Goal: Task Accomplishment & Management: Manage account settings

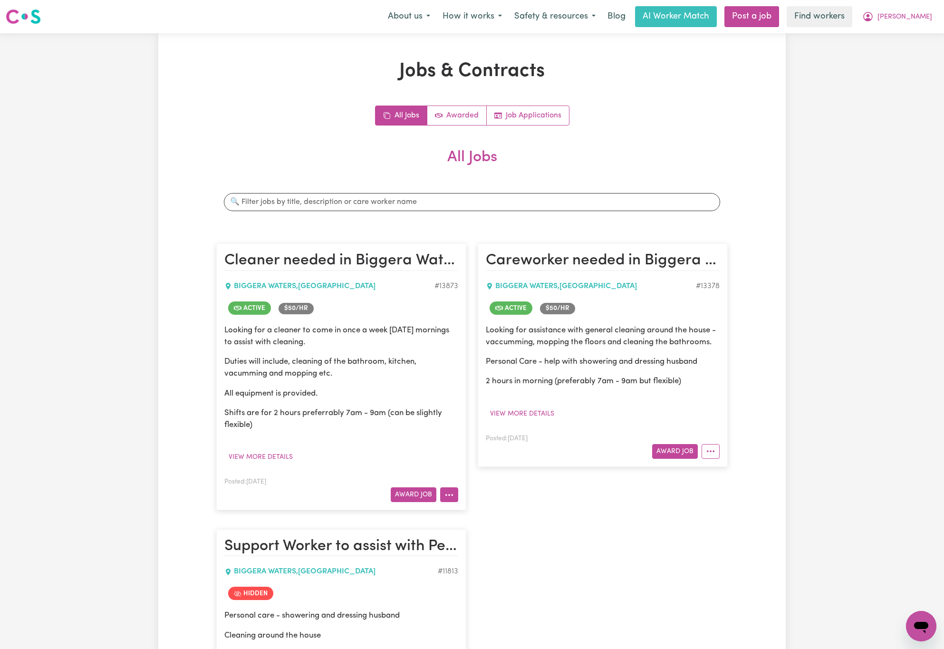
click at [448, 496] on icon "More options" at bounding box center [449, 495] width 10 height 10
click at [493, 523] on link "View/Edit Contract" at bounding box center [487, 517] width 92 height 19
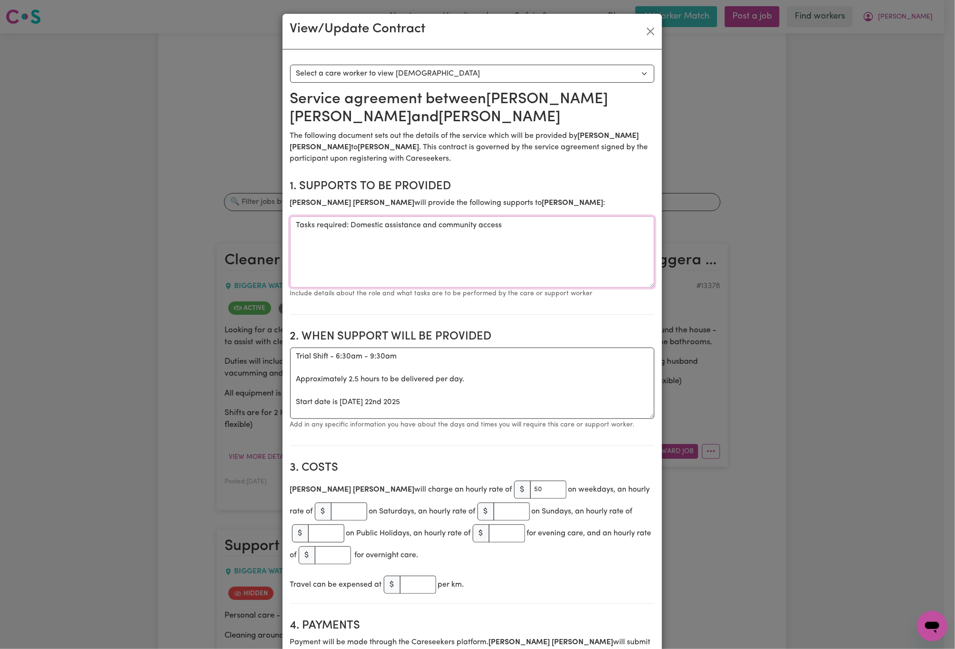
drag, startPoint x: 347, startPoint y: 229, endPoint x: 510, endPoint y: 230, distance: 163.1
click at [510, 230] on textarea "Tasks required: Domestic assistance and community access" at bounding box center [472, 251] width 364 height 71
click at [481, 356] on textarea "Trial Shift - 6:30am - 9:30am Approximately 2.5 hours to be delivered per day. …" at bounding box center [472, 383] width 364 height 71
click at [487, 366] on textarea "Trial Shift - 6:30am - 9:30am Approximately 2.5 hours to be delivered per day. …" at bounding box center [472, 383] width 364 height 71
click at [485, 374] on textarea "Trial Shift - 6:30am - 9:30am Approximately 2.5 hours to be delivered per day. …" at bounding box center [472, 383] width 364 height 71
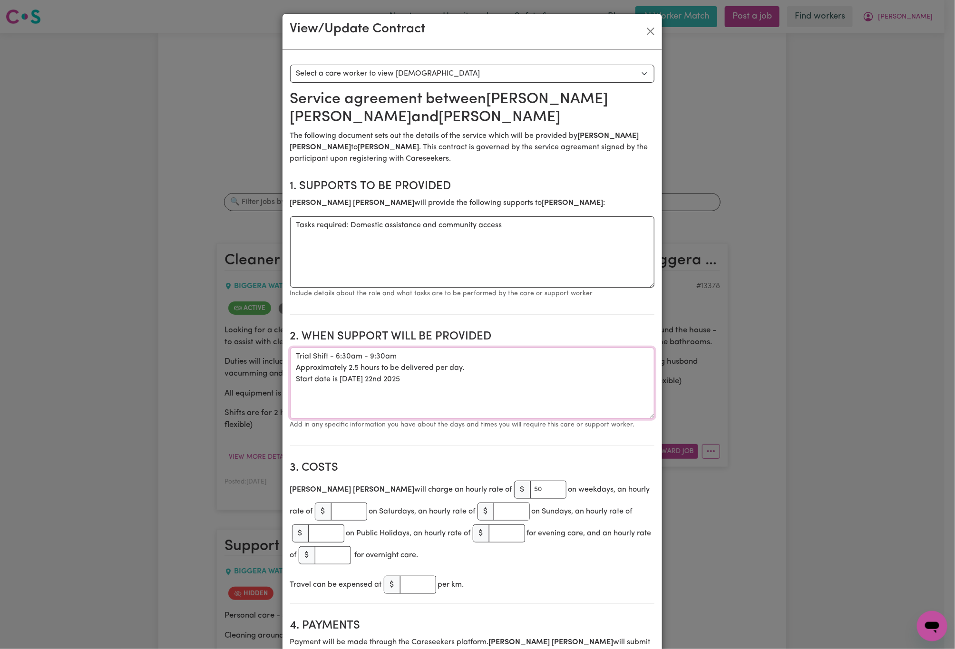
click at [485, 381] on textarea "Trial Shift - 6:30am - 9:30am Approximately 2.5 hours to be delivered per day. …" at bounding box center [472, 383] width 364 height 71
paste textarea "Domestic assistance and community access"
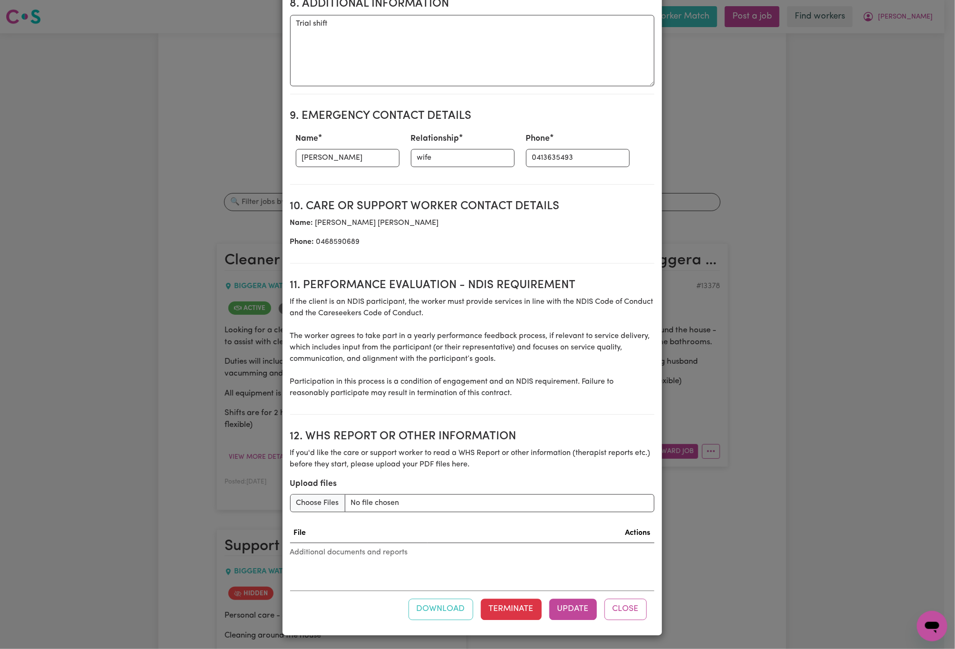
scroll to position [1040, 0]
type textarea "Trial Shift - 6:30am - 9:30am Approximately 2.5 hours to be delivered per day. …"
click at [564, 617] on button "Update" at bounding box center [573, 609] width 48 height 21
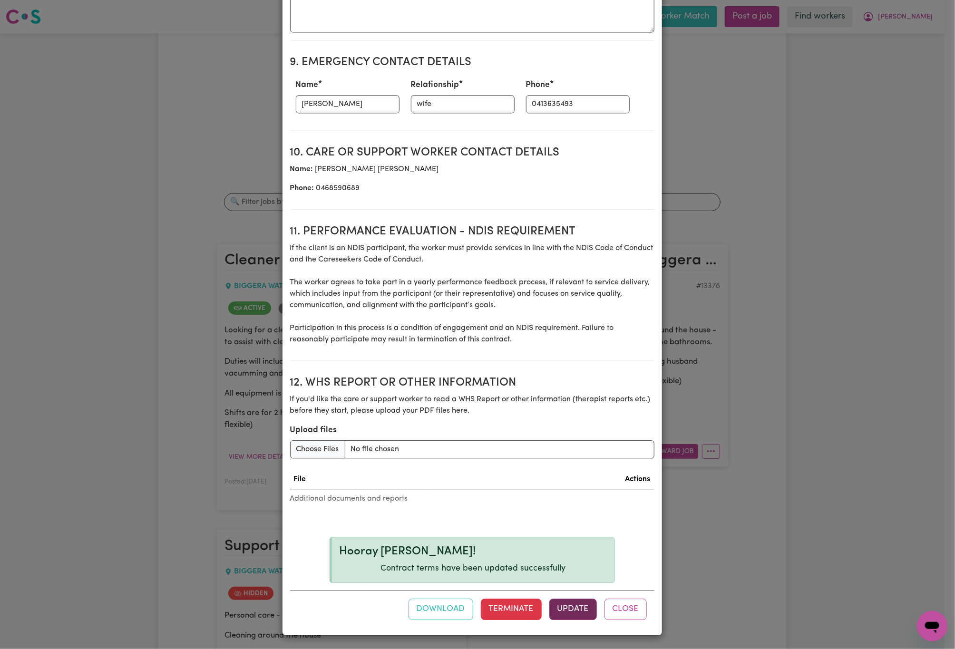
click at [570, 613] on button "Update" at bounding box center [573, 609] width 48 height 21
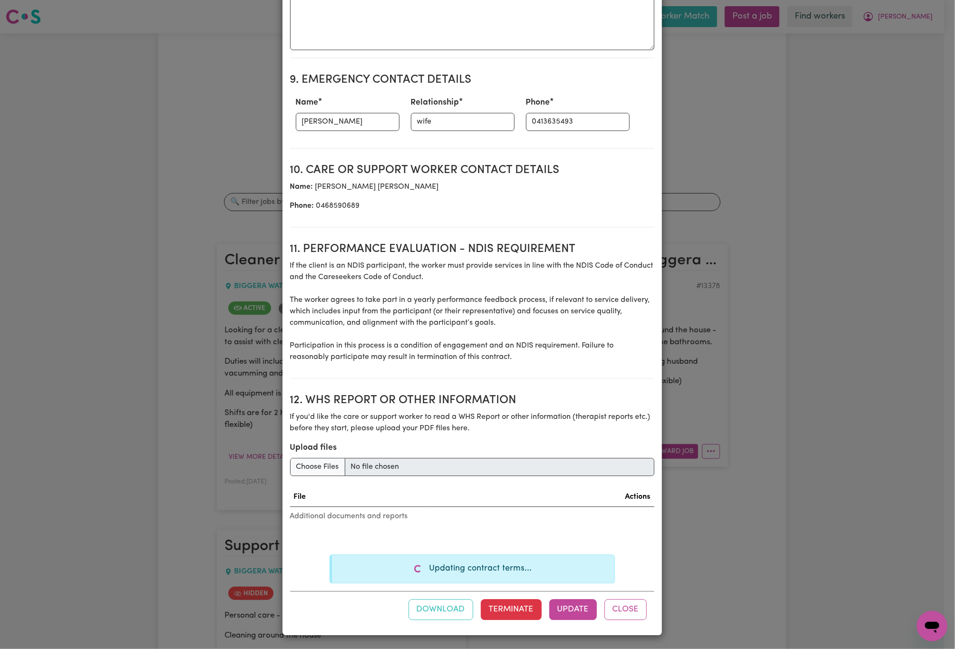
scroll to position [1094, 0]
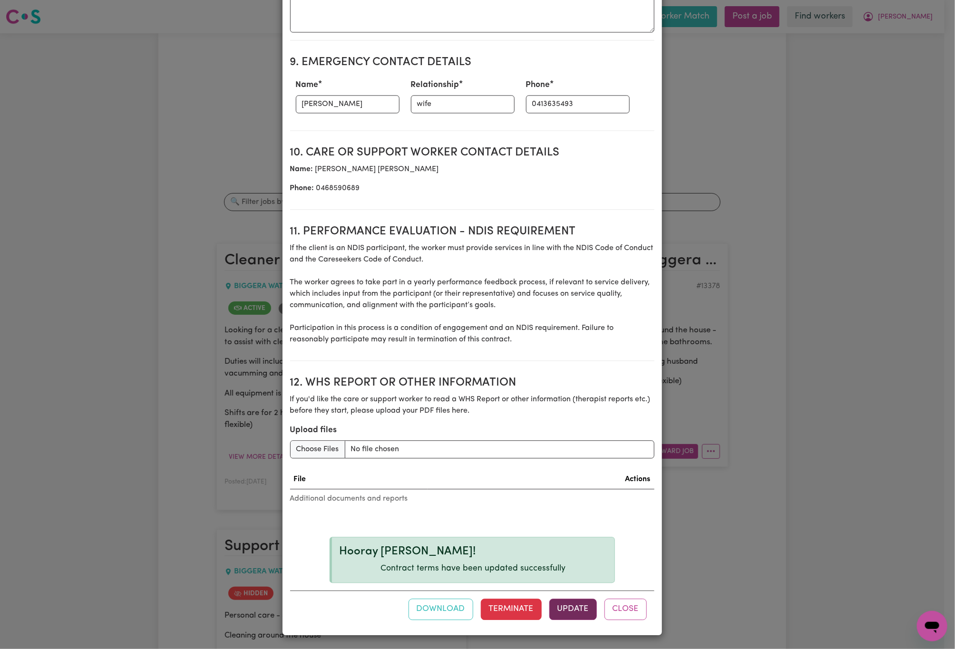
click at [574, 615] on button "Update" at bounding box center [573, 609] width 48 height 21
click at [570, 619] on button "Update" at bounding box center [573, 609] width 48 height 21
click at [620, 616] on button "Close" at bounding box center [625, 609] width 42 height 21
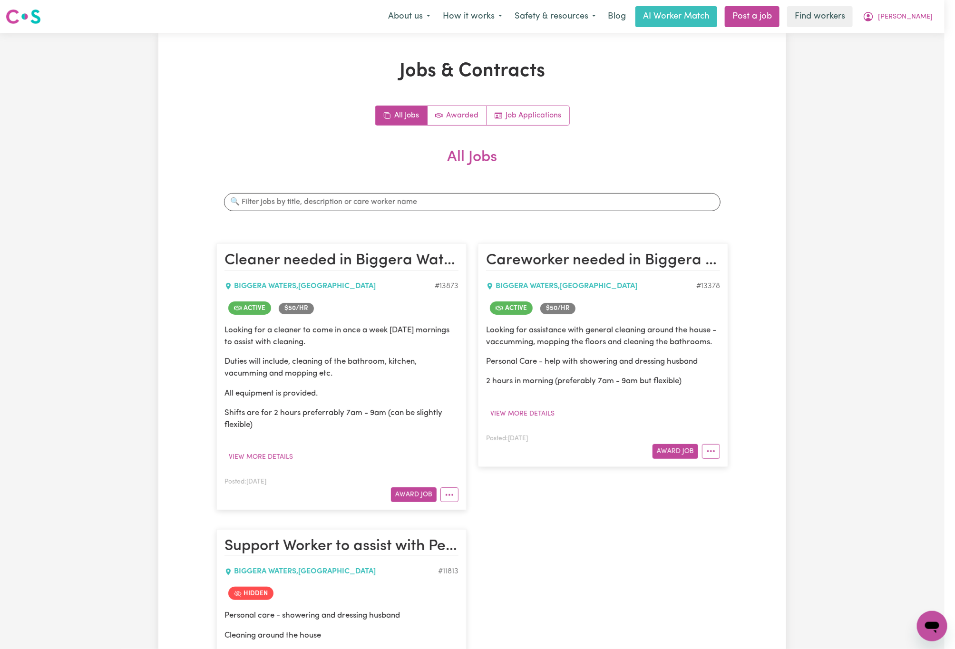
scroll to position [0, 0]
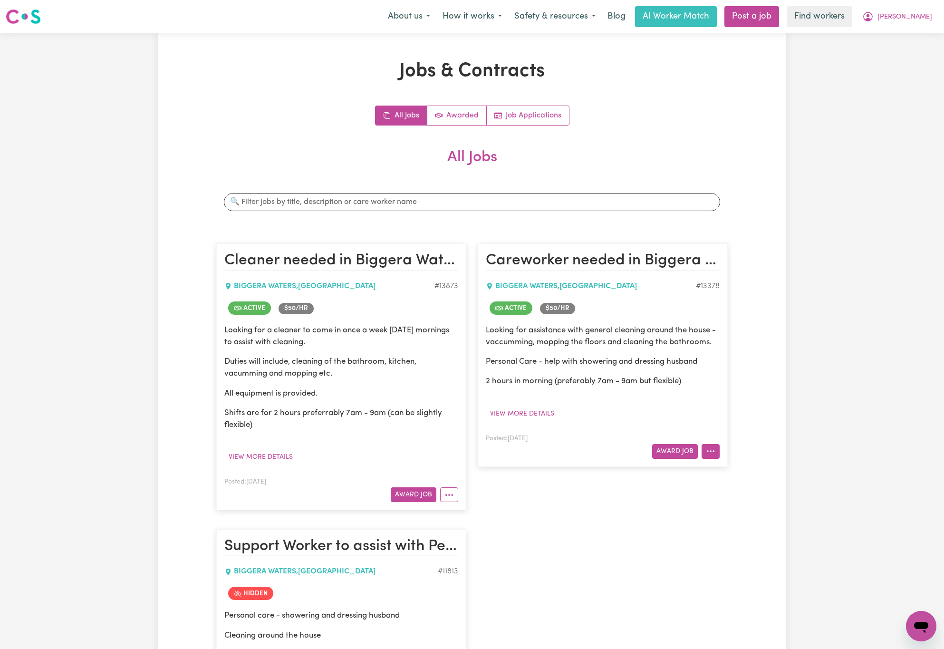
click at [710, 456] on icon "More options" at bounding box center [711, 451] width 10 height 10
click at [727, 483] on link "View/Edit Contract" at bounding box center [748, 473] width 92 height 19
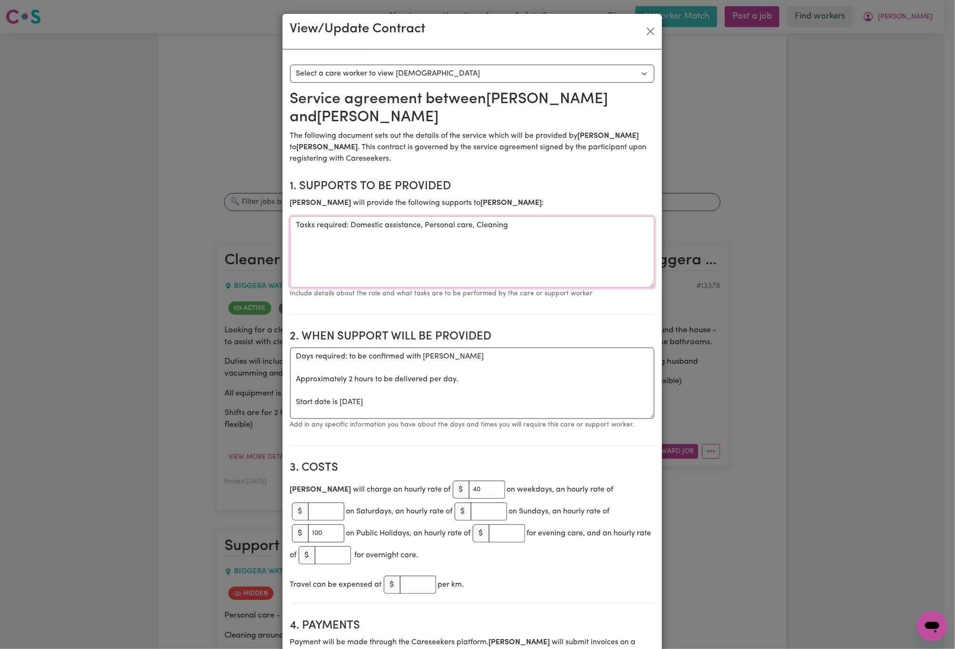
drag, startPoint x: 348, startPoint y: 205, endPoint x: 551, endPoint y: 206, distance: 203.0
click at [551, 216] on textarea "Tasks required: Domestic assistance, Personal care, Cleaning" at bounding box center [472, 251] width 364 height 71
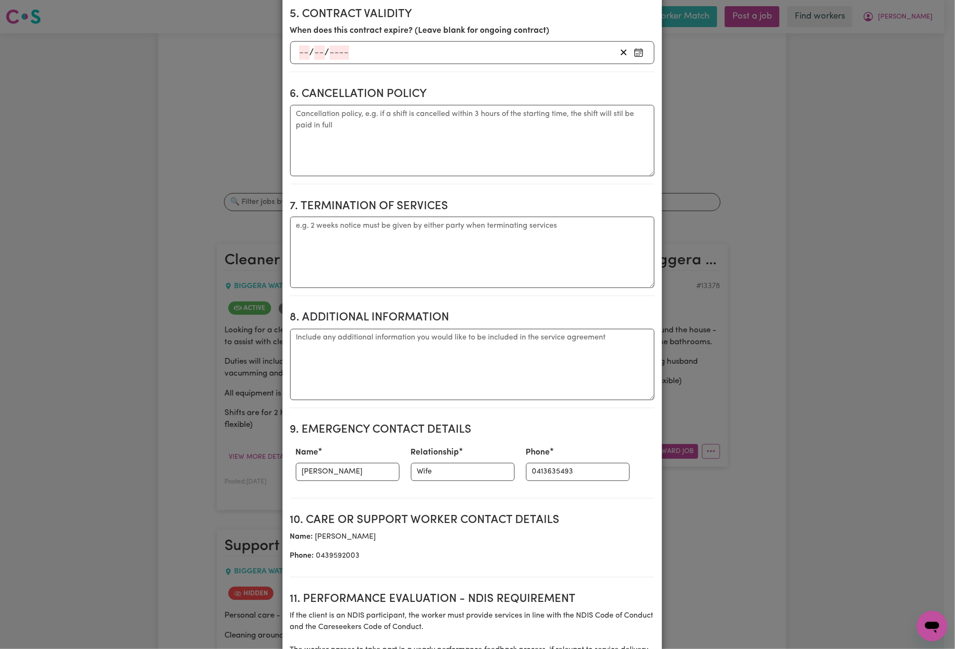
scroll to position [285, 0]
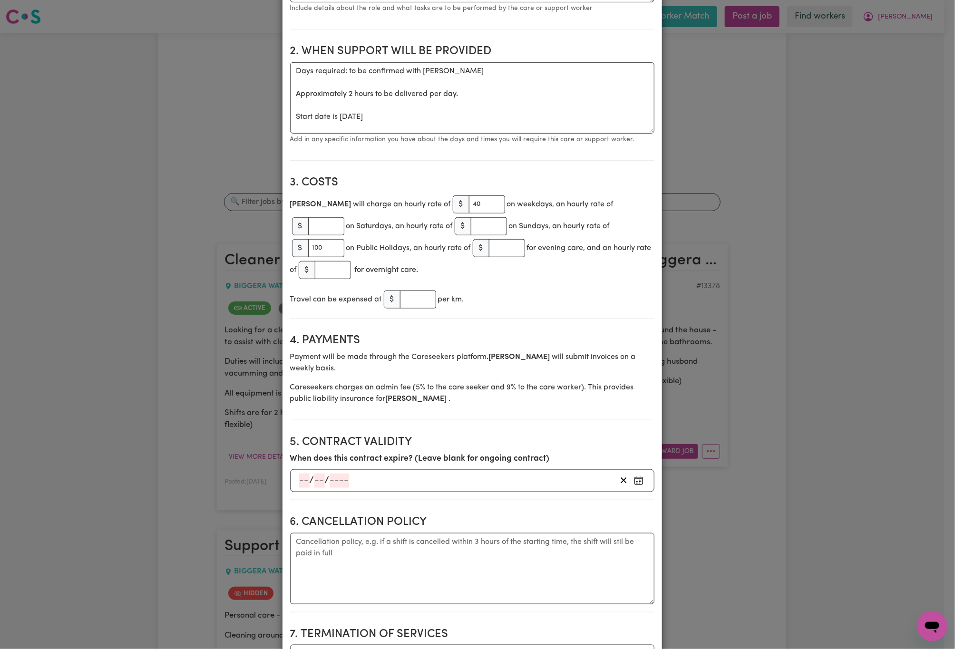
click at [809, 453] on div "View/Update Contract Select a contract to view Select a care worker to view [DE…" at bounding box center [477, 324] width 955 height 649
click at [753, 465] on div "View/Update Contract Select a contract to view Select a care worker to view [DE…" at bounding box center [477, 324] width 955 height 649
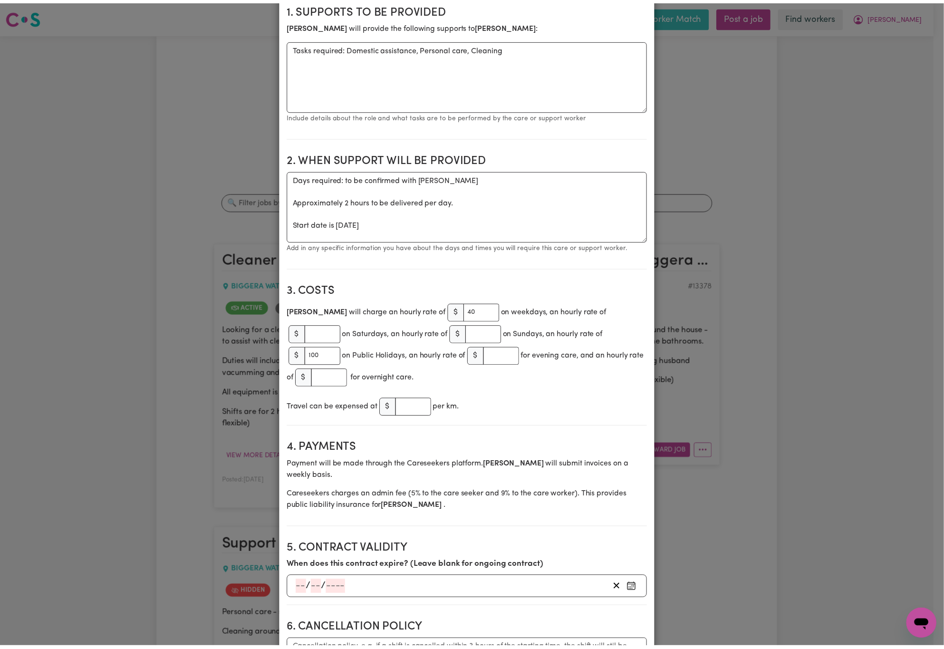
scroll to position [0, 0]
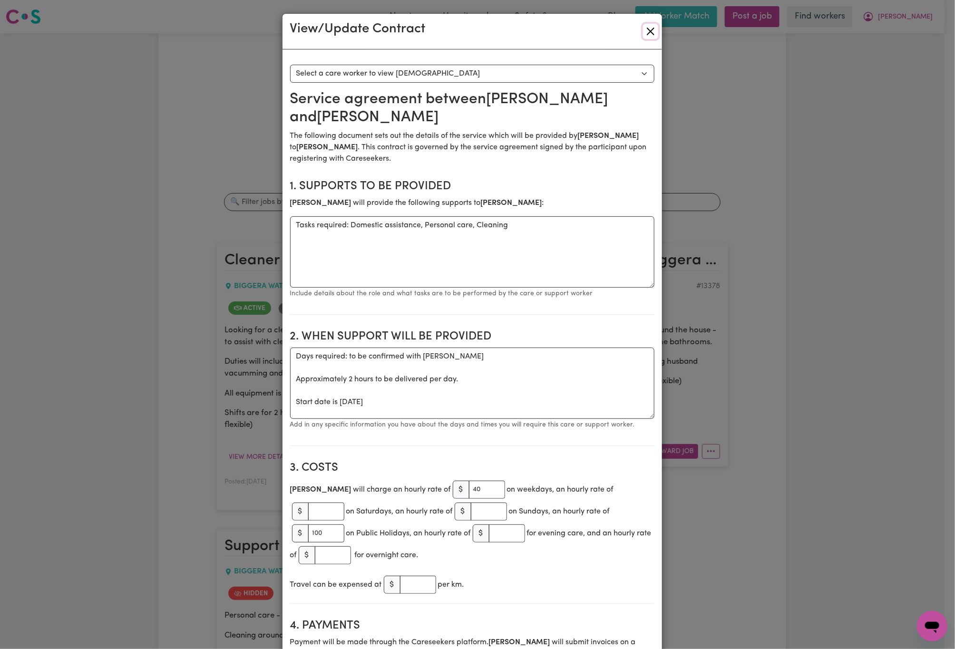
click at [650, 28] on button "Close" at bounding box center [650, 31] width 15 height 15
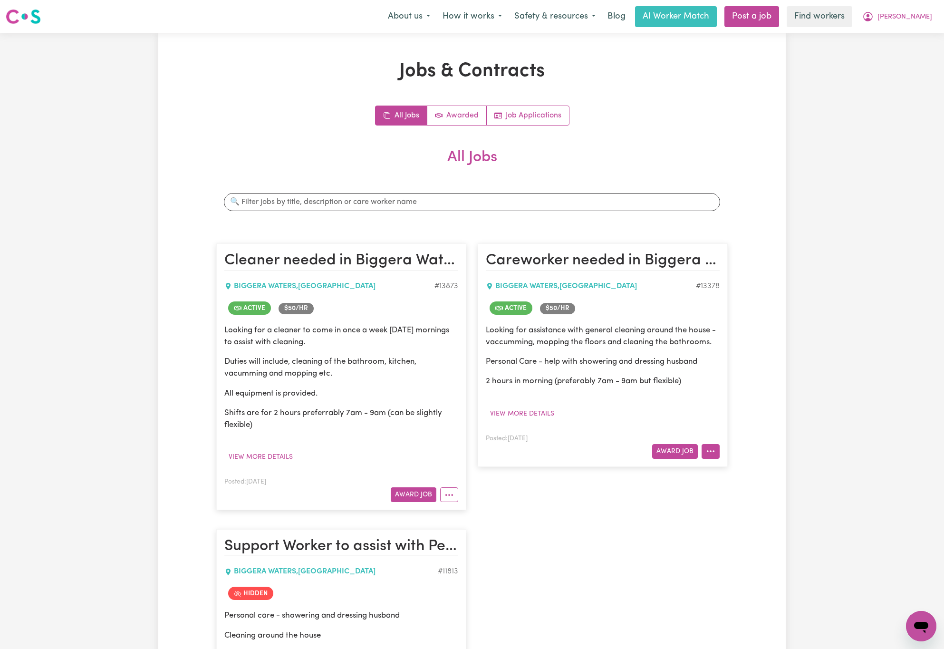
click at [709, 456] on icon "More options" at bounding box center [711, 451] width 10 height 10
click at [761, 560] on link "Edit Job" at bounding box center [748, 550] width 92 height 19
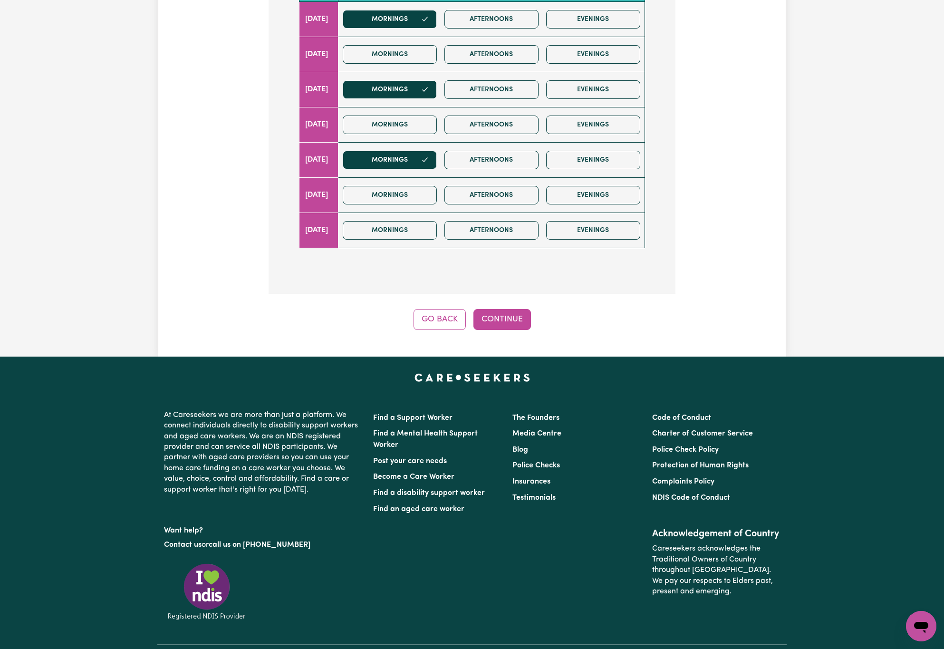
scroll to position [427, 0]
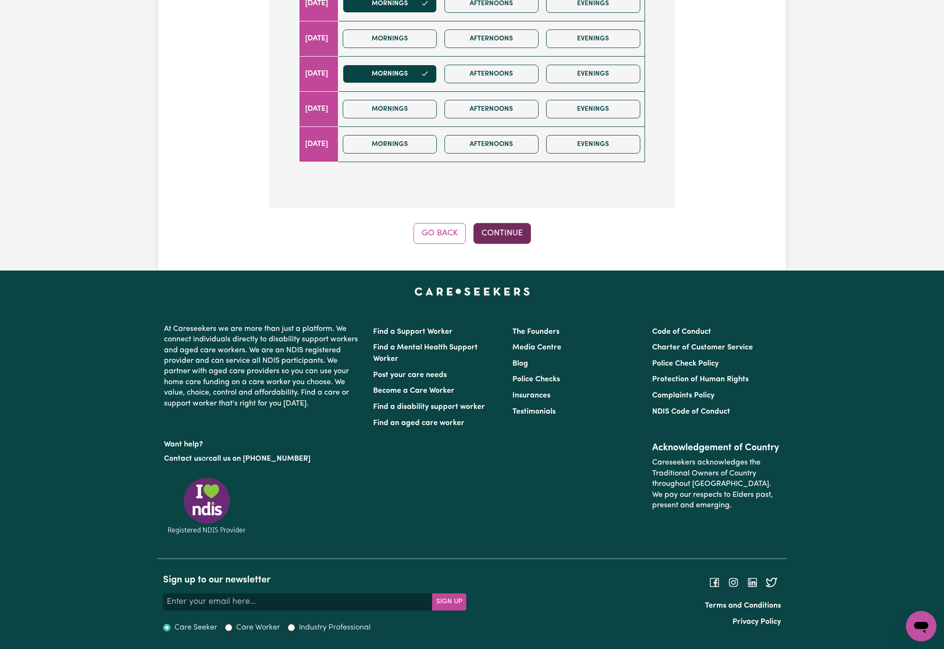
click at [512, 227] on button "Continue" at bounding box center [502, 233] width 58 height 21
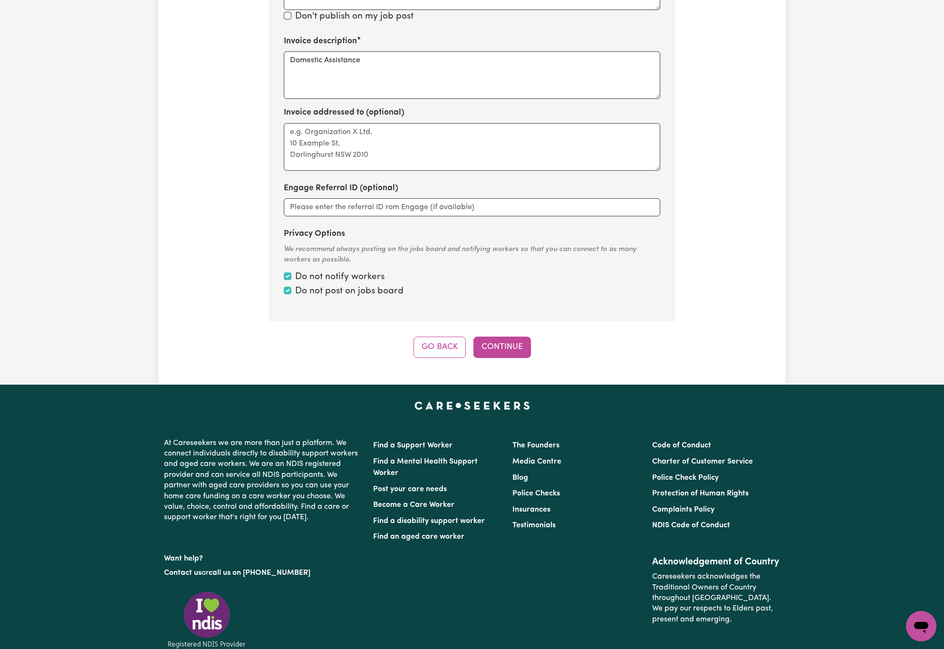
scroll to position [425, 0]
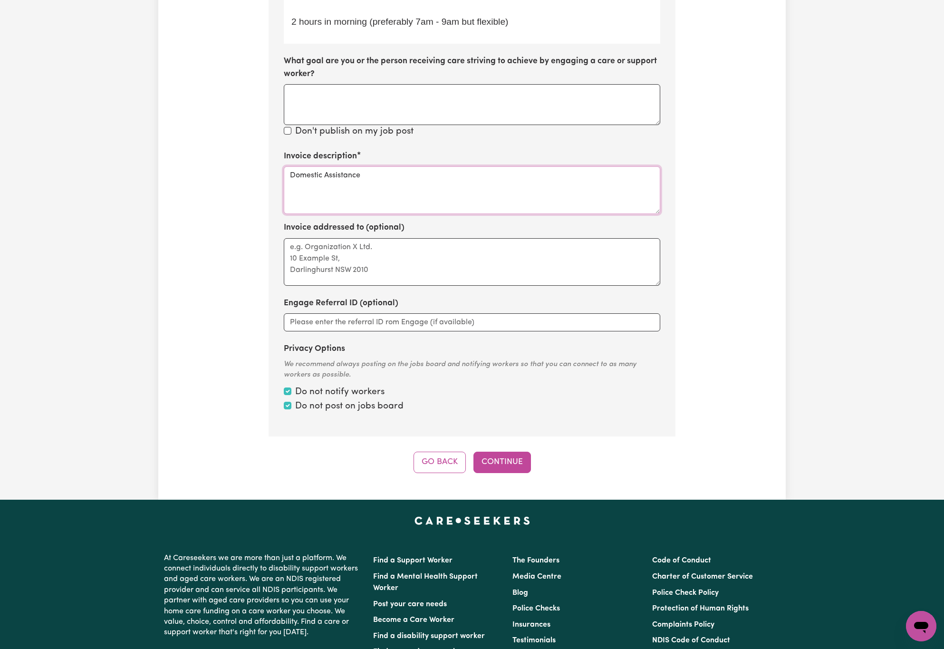
drag, startPoint x: 421, startPoint y: 175, endPoint x: 163, endPoint y: 167, distance: 258.7
click at [163, 167] on div "Update Job Post Careworker needed in Biggera Waters Step 10 of 11 Please person…" at bounding box center [472, 53] width 628 height 839
paste textarea "assistance, Personal care, Cleaning"
type textarea "Domestic assistance, Personal care, Cleaning"
click at [511, 458] on button "Continue" at bounding box center [502, 462] width 58 height 21
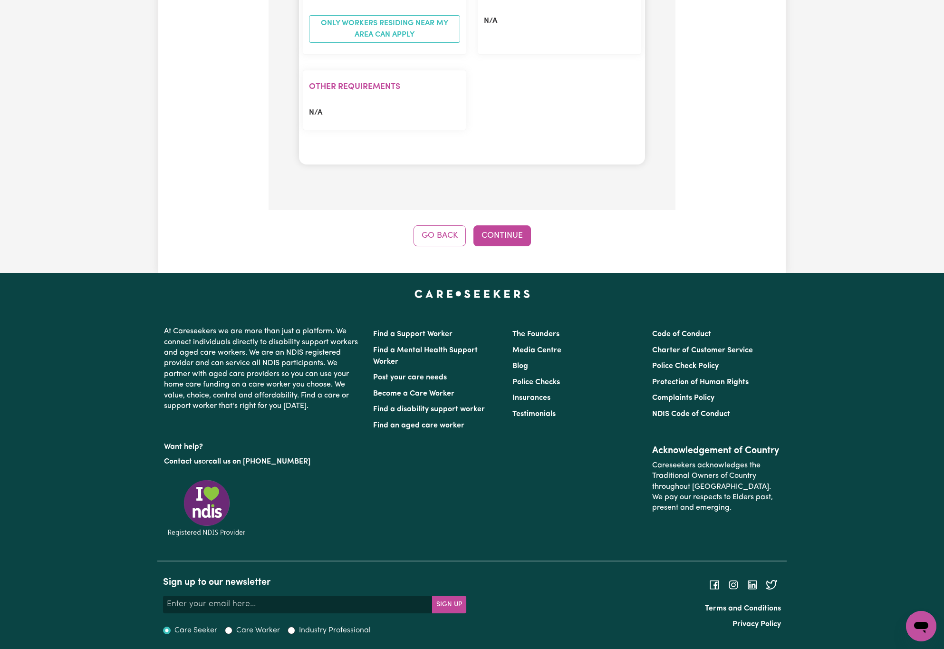
scroll to position [841, 0]
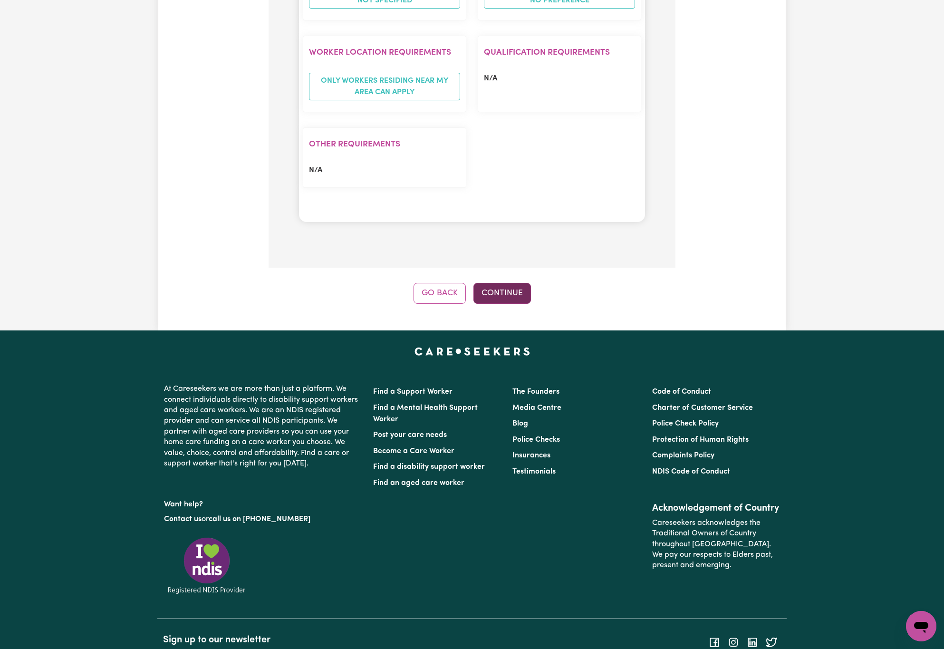
click at [505, 300] on button "Continue" at bounding box center [502, 293] width 58 height 21
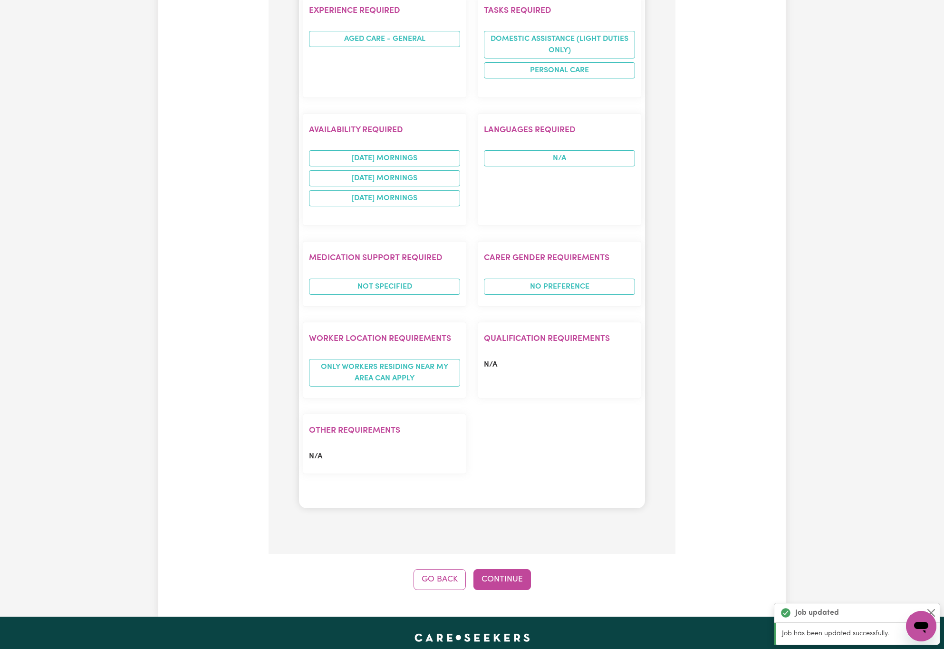
scroll to position [713, 0]
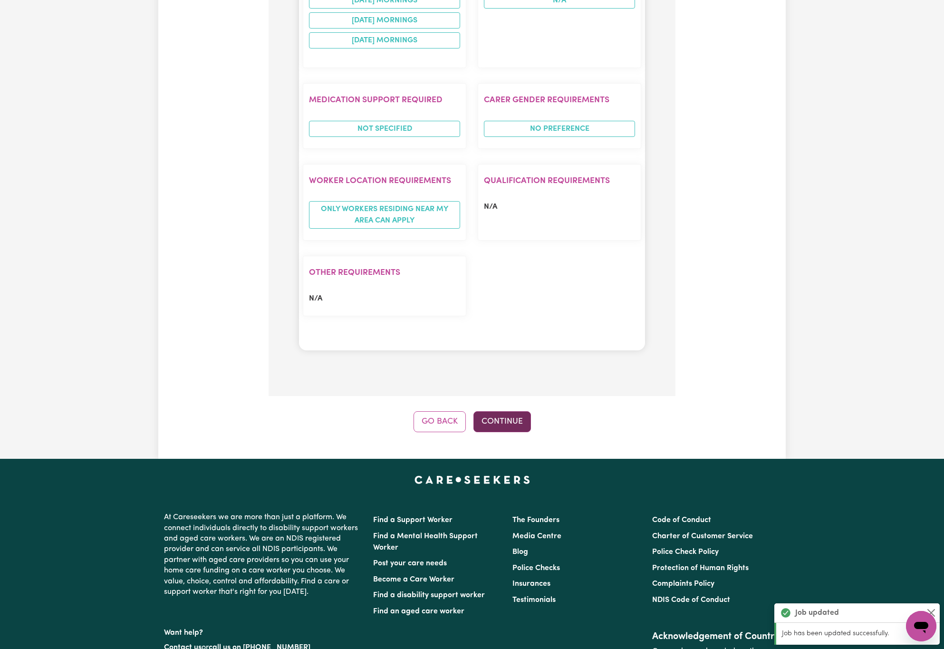
click at [522, 419] on button "Continue" at bounding box center [502, 421] width 58 height 21
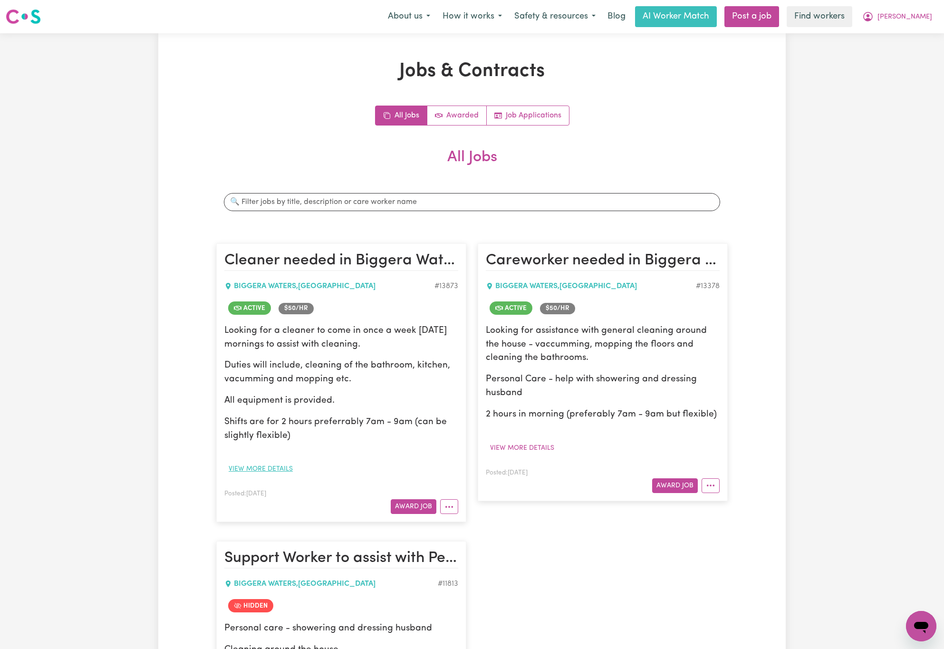
click at [281, 472] on button "View more details" at bounding box center [260, 469] width 73 height 15
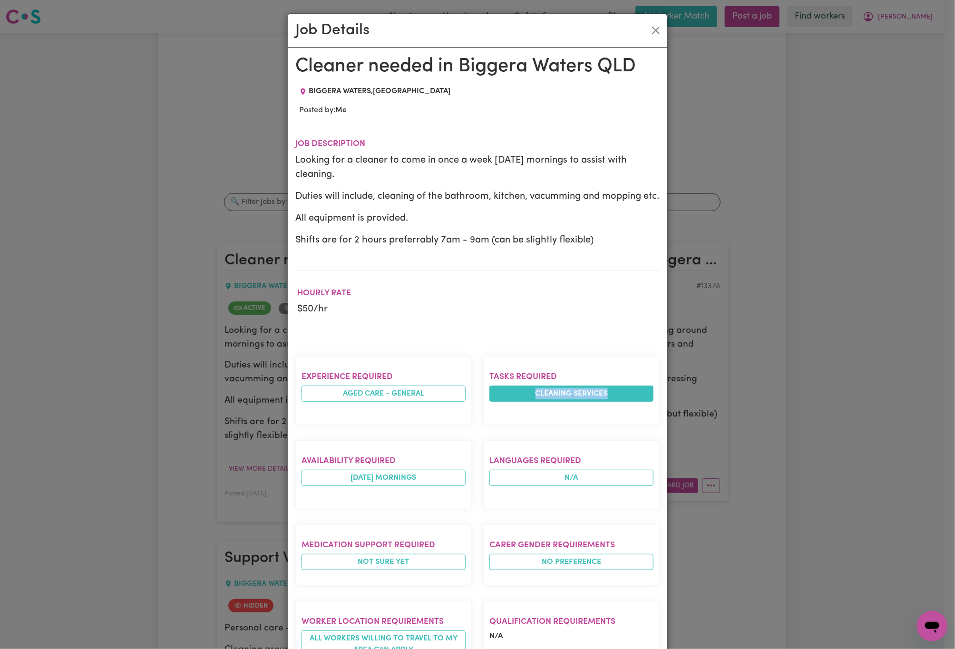
drag, startPoint x: 511, startPoint y: 395, endPoint x: 619, endPoint y: 398, distance: 108.4
click at [619, 398] on li "Cleaning services" at bounding box center [571, 394] width 164 height 16
click at [163, 379] on div "Job Details Cleaner needed in Biggera Waters QLD BIGGERA WATERS , [GEOGRAPHIC_D…" at bounding box center [477, 324] width 955 height 649
click at [653, 29] on button "Close" at bounding box center [655, 30] width 15 height 15
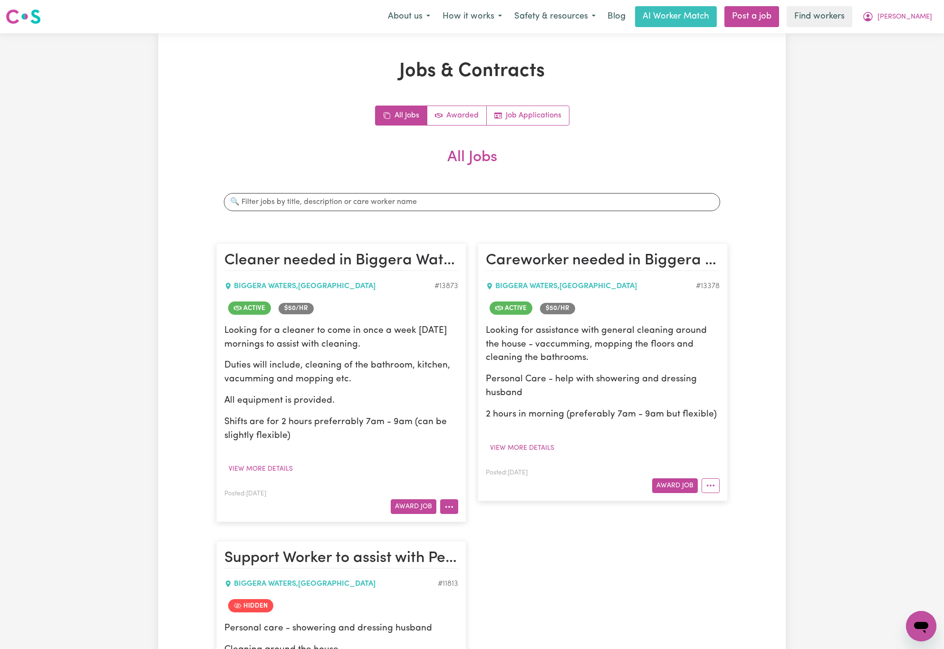
click at [448, 505] on icon "More options" at bounding box center [449, 507] width 10 height 10
click at [469, 531] on link "View/Edit Contract" at bounding box center [487, 529] width 92 height 19
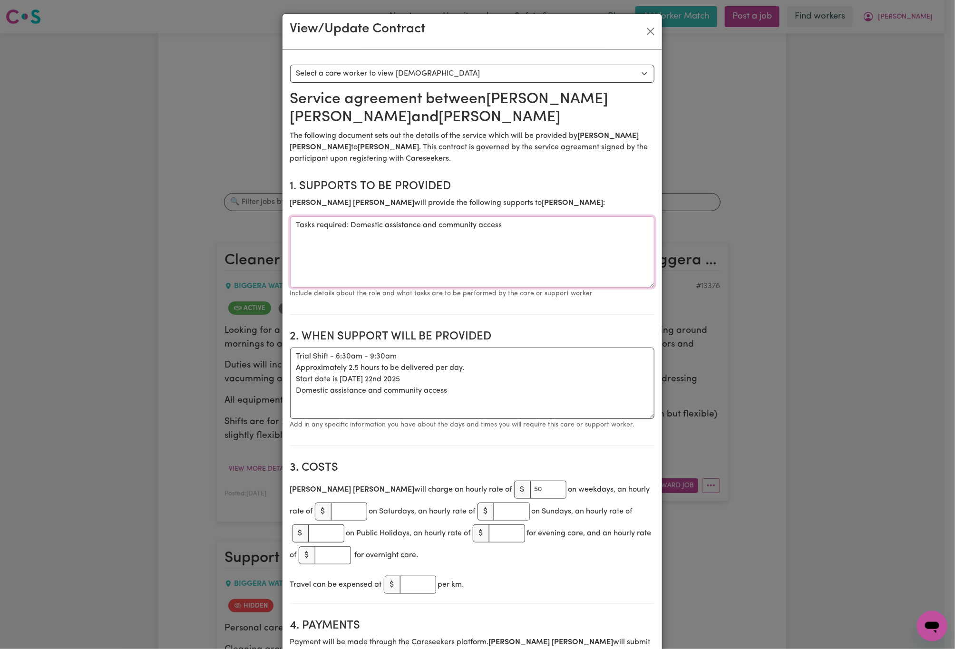
drag, startPoint x: 347, startPoint y: 227, endPoint x: 521, endPoint y: 229, distance: 174.0
click at [521, 229] on textarea "Tasks required: Domestic assistance and community access" at bounding box center [472, 251] width 364 height 71
click at [643, 35] on button "Close" at bounding box center [650, 31] width 15 height 15
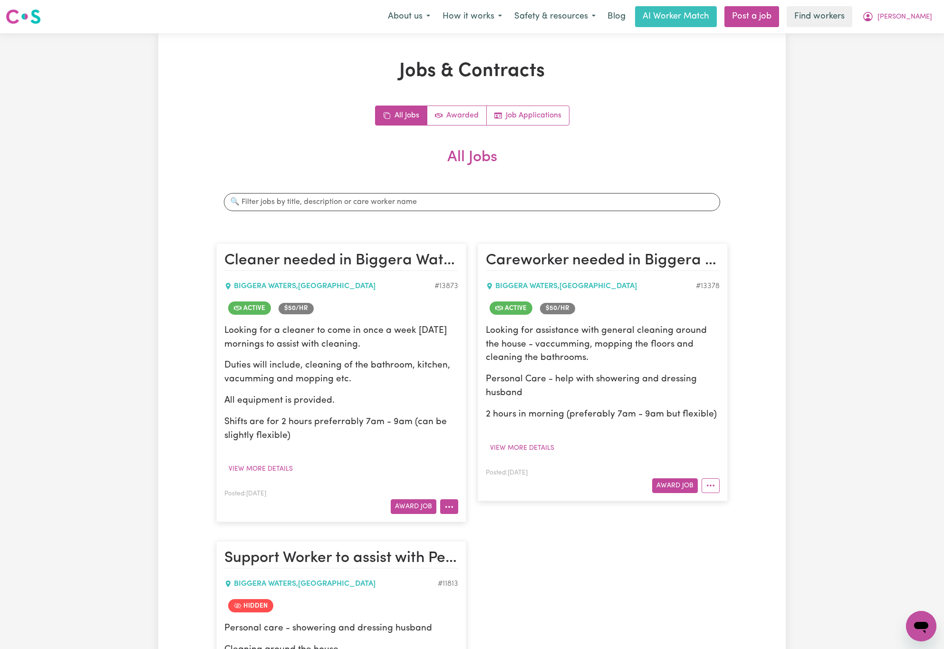
click at [451, 511] on icon "More options" at bounding box center [449, 507] width 10 height 10
click at [498, 601] on link "Edit Job" at bounding box center [487, 605] width 92 height 19
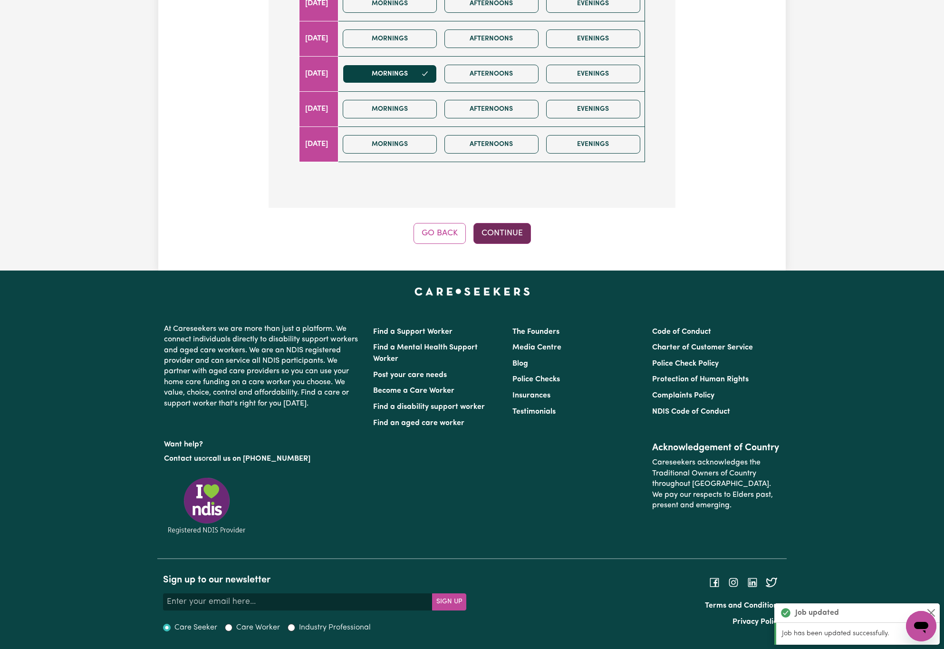
click at [518, 234] on button "Continue" at bounding box center [502, 233] width 58 height 21
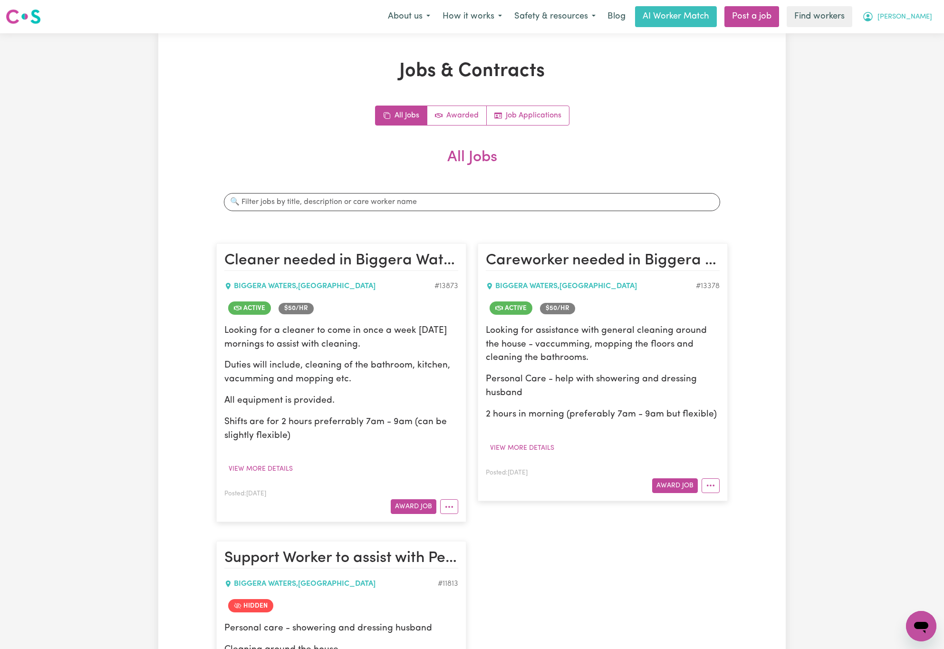
click at [919, 14] on button "[PERSON_NAME]" at bounding box center [897, 17] width 82 height 20
click at [915, 58] on link "Logout" at bounding box center [900, 55] width 75 height 18
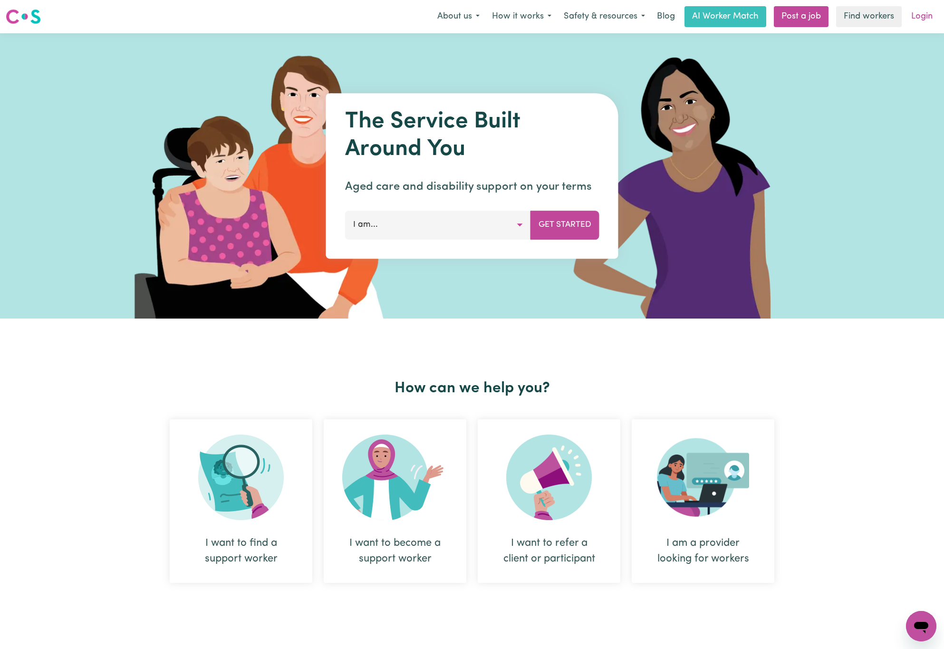
click at [929, 18] on link "Login" at bounding box center [922, 16] width 33 height 21
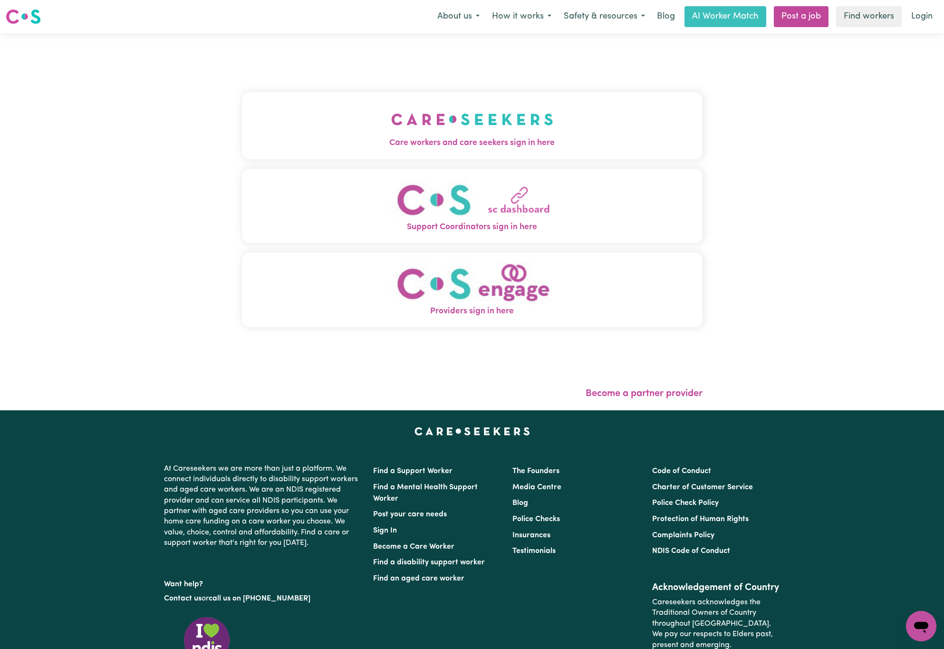
drag, startPoint x: 232, startPoint y: 173, endPoint x: 309, endPoint y: 155, distance: 79.0
click at [242, 174] on button "Support Coordinators sign in here" at bounding box center [472, 206] width 461 height 75
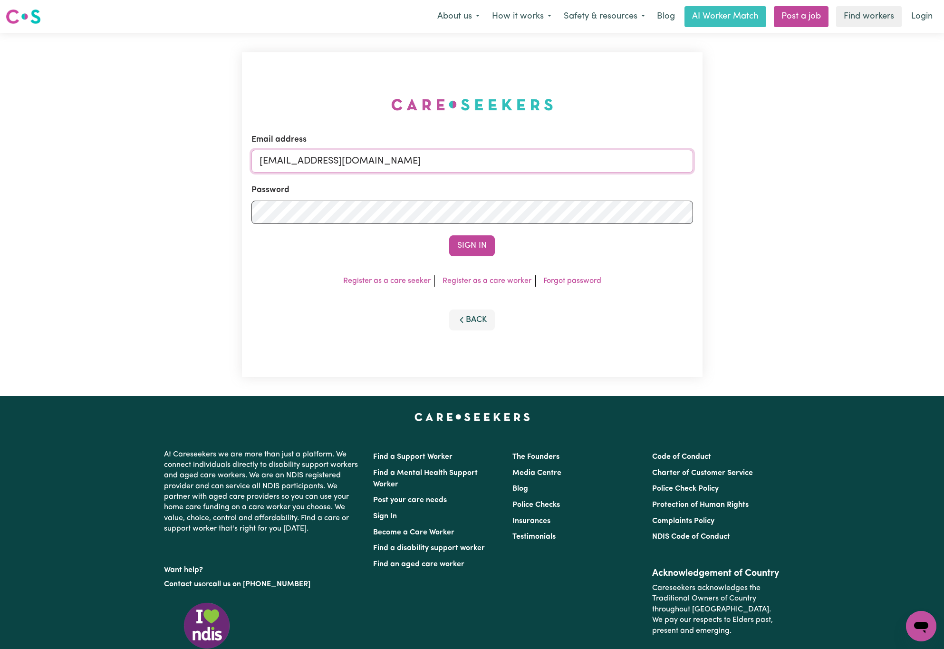
drag, startPoint x: 307, startPoint y: 159, endPoint x: 830, endPoint y: 155, distance: 523.4
click at [830, 155] on div "Email address [EMAIL_ADDRESS][DOMAIN_NAME] Password Sign In Register as a care …" at bounding box center [472, 214] width 944 height 363
paste input "[EMAIL_ADDRESS][DOMAIN_NAME]"
type input "superuser~[EMAIL_ADDRESS][DOMAIN_NAME]"
click at [449, 235] on button "Sign In" at bounding box center [472, 245] width 46 height 21
